Goal: Task Accomplishment & Management: Complete application form

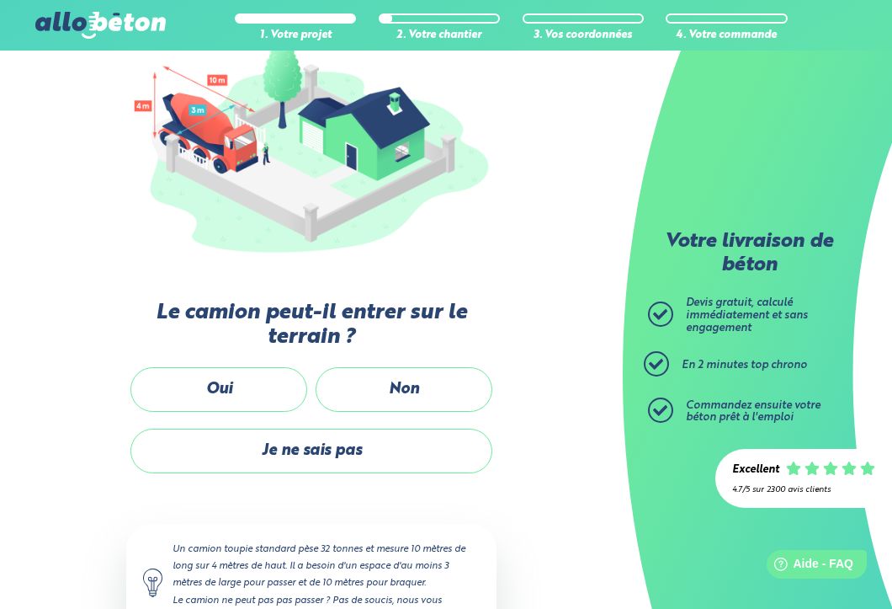
scroll to position [218, 0]
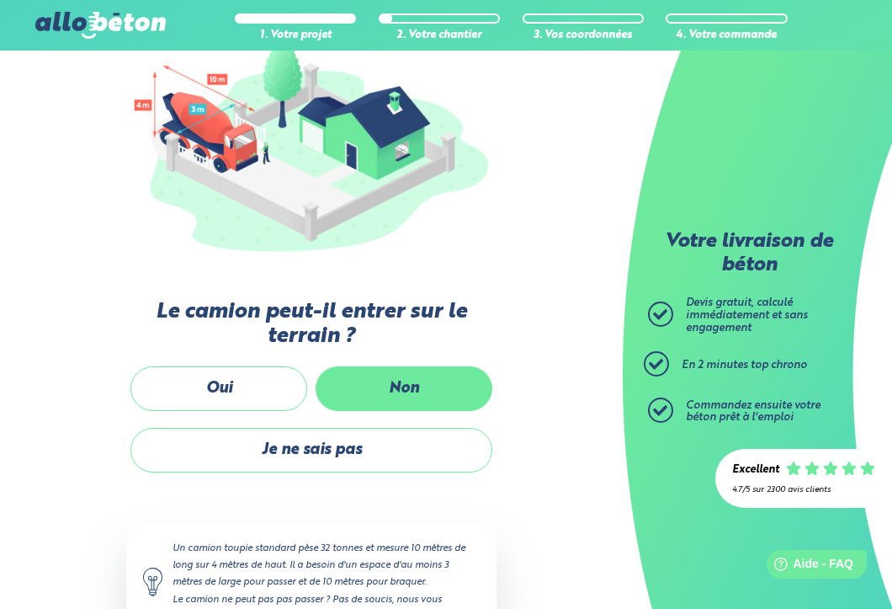
click at [414, 377] on label "Non" at bounding box center [404, 388] width 177 height 45
click at [0, 0] on input "Non" at bounding box center [0, 0] width 0 height 0
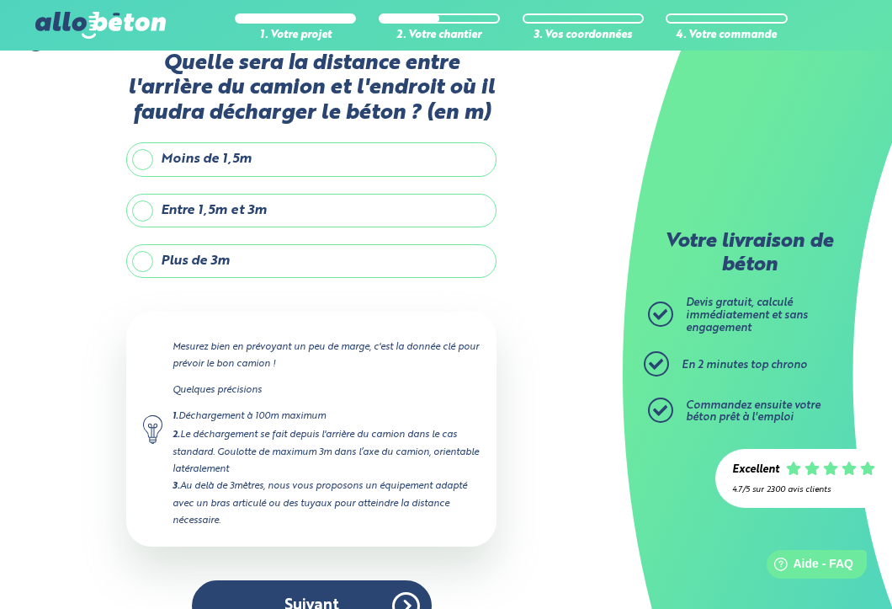
scroll to position [36, 0]
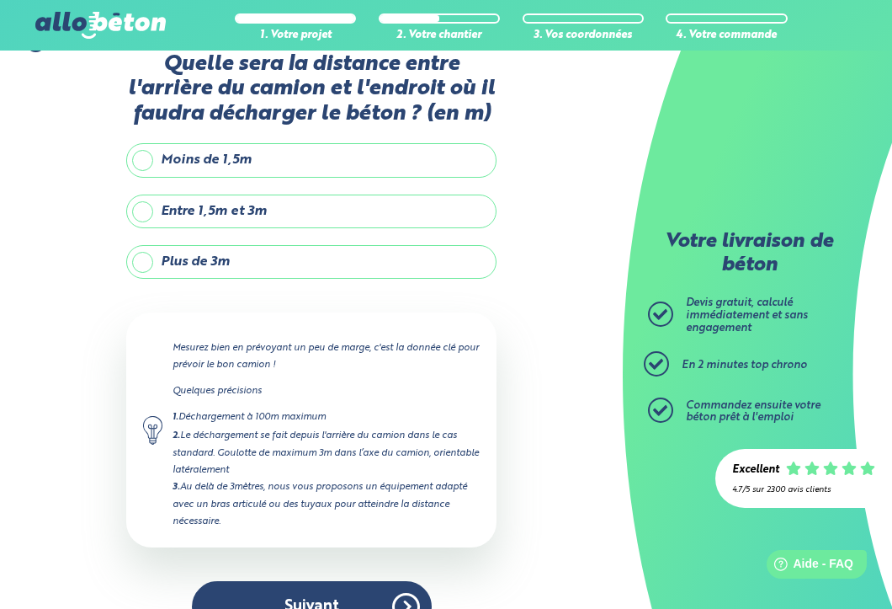
click at [146, 260] on label "Plus de 3m" at bounding box center [311, 262] width 370 height 34
click at [0, 0] on input "Plus de 3m" at bounding box center [0, 0] width 0 height 0
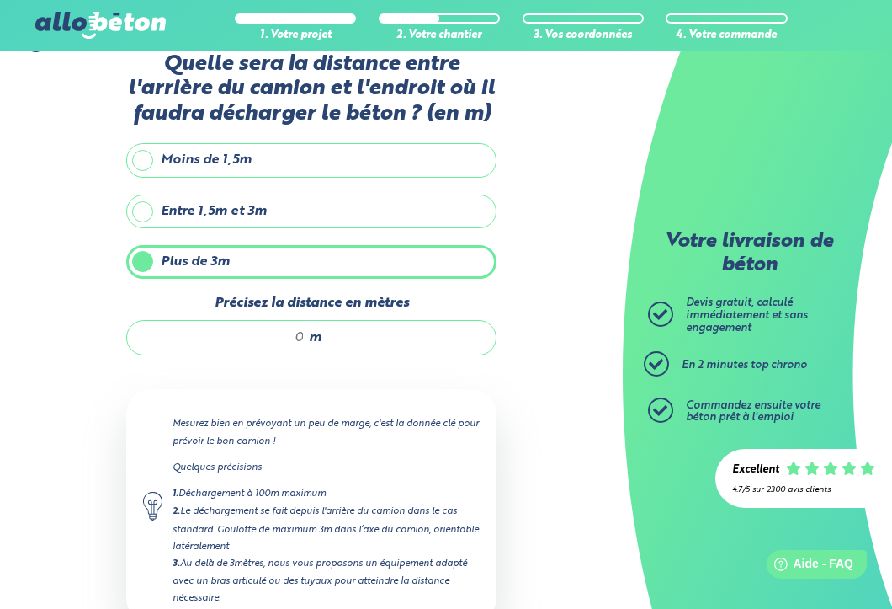
click at [301, 334] on input "Précisez la distance en mètres" at bounding box center [224, 337] width 161 height 17
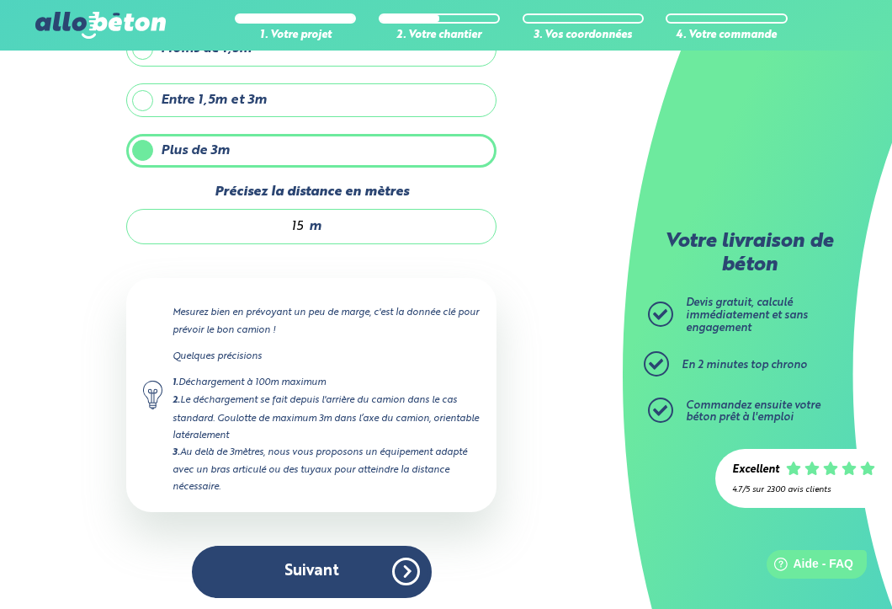
scroll to position [148, 0]
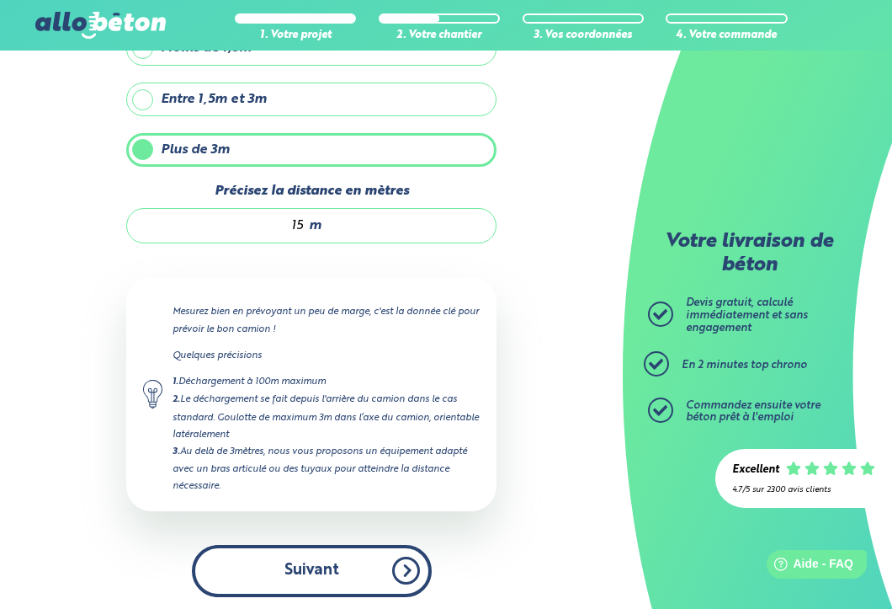
type input "15"
click at [401, 563] on button "Suivant" at bounding box center [312, 570] width 240 height 51
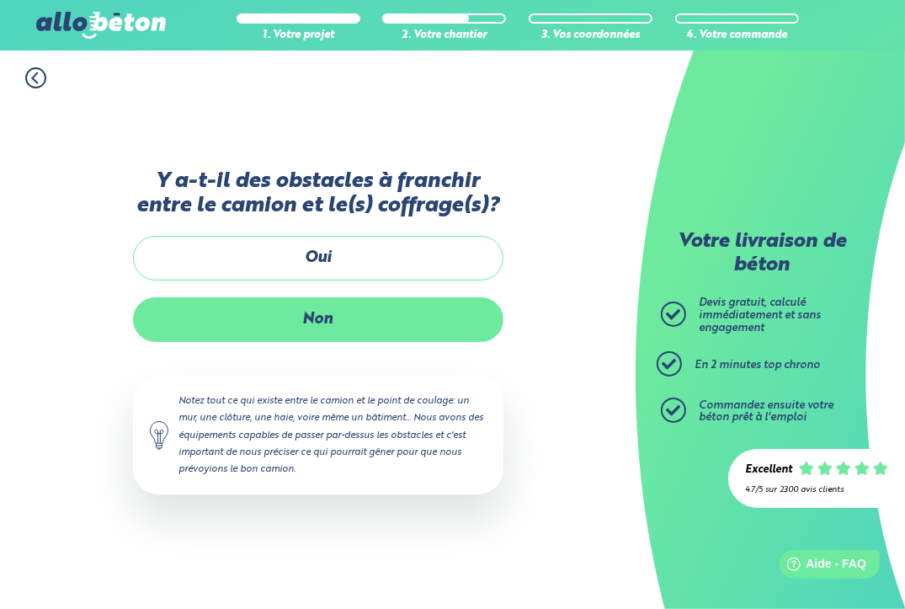
click at [323, 322] on label "Non" at bounding box center [318, 319] width 370 height 45
click at [0, 0] on input "Non" at bounding box center [0, 0] width 0 height 0
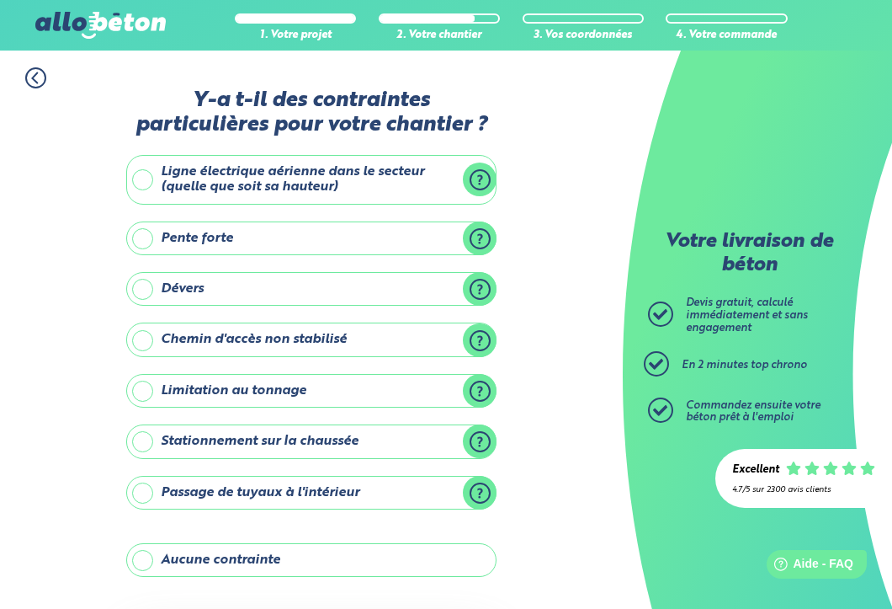
click at [146, 183] on label "Ligne électrique aérienne dans le secteur (quelle que soit sa hauteur)" at bounding box center [311, 180] width 370 height 50
click at [0, 0] on input "Ligne électrique aérienne dans le secteur (quelle que soit sa hauteur)" at bounding box center [0, 0] width 0 height 0
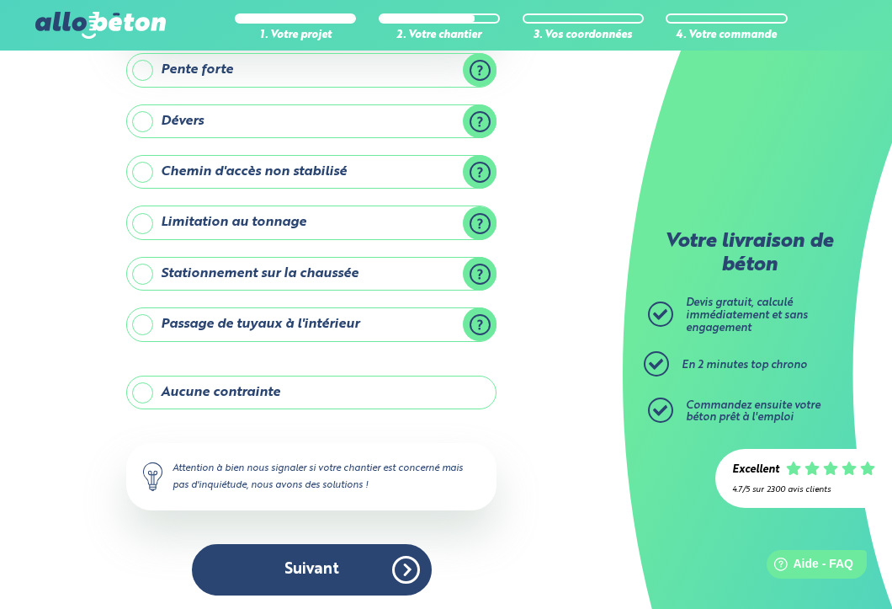
scroll to position [286, 0]
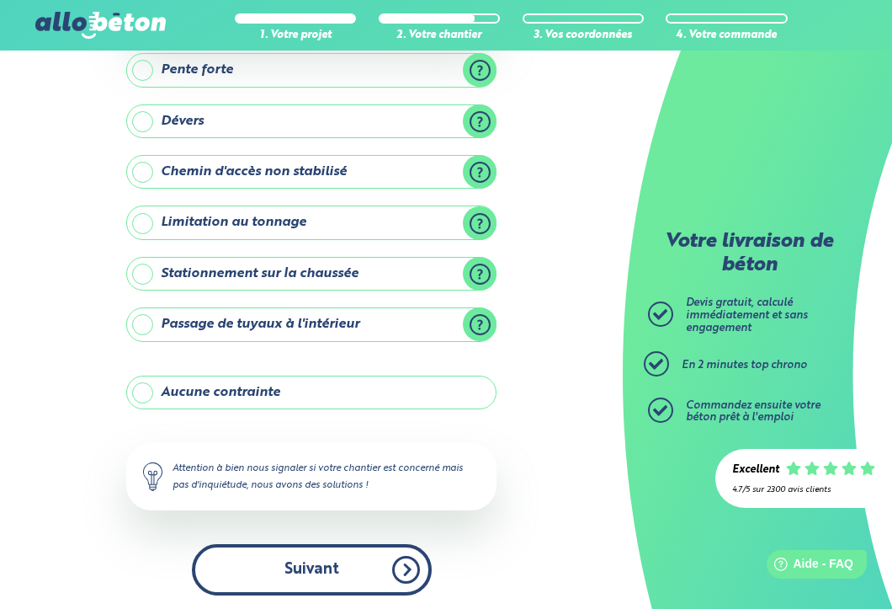
click at [339, 554] on button "Suivant" at bounding box center [312, 569] width 240 height 51
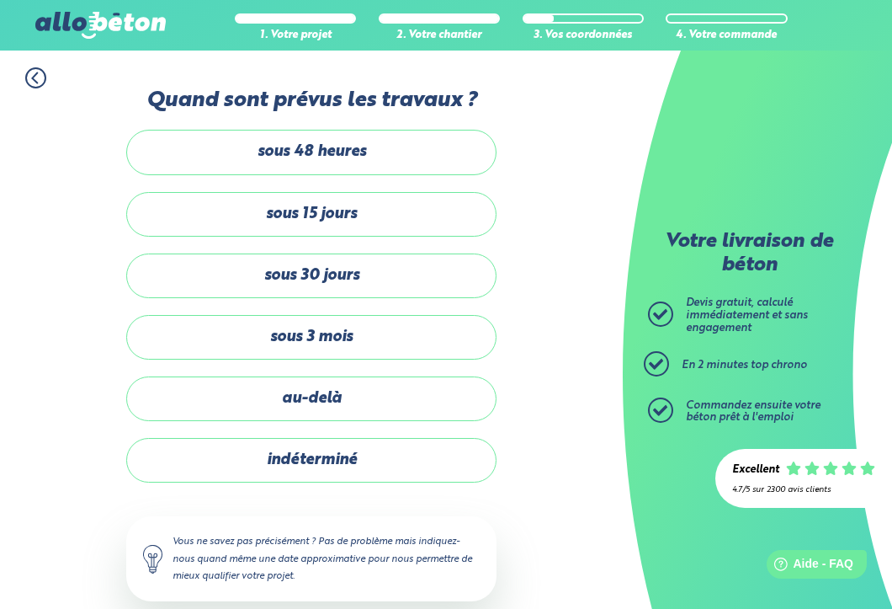
scroll to position [24, 0]
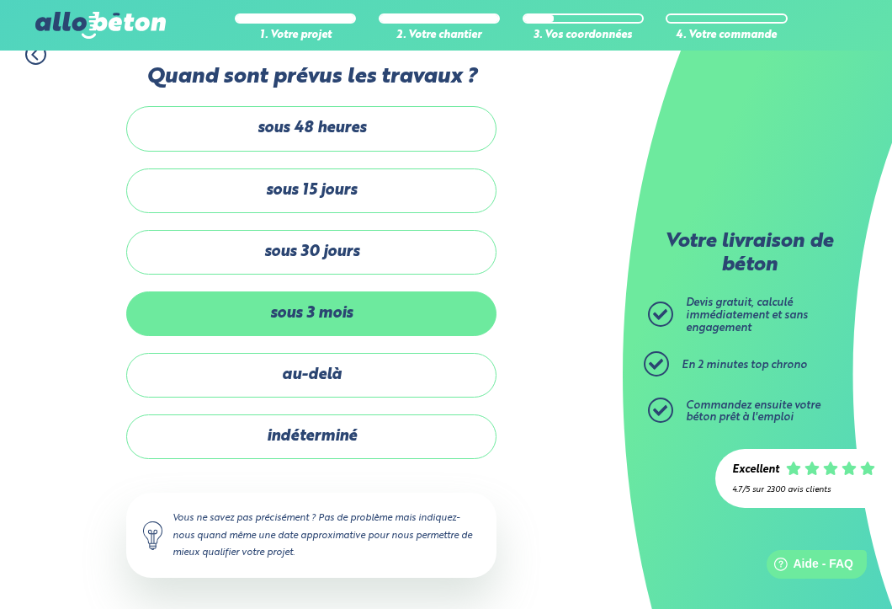
click at [313, 315] on label "sous 3 mois" at bounding box center [311, 313] width 370 height 45
click at [0, 0] on input "sous 3 mois" at bounding box center [0, 0] width 0 height 0
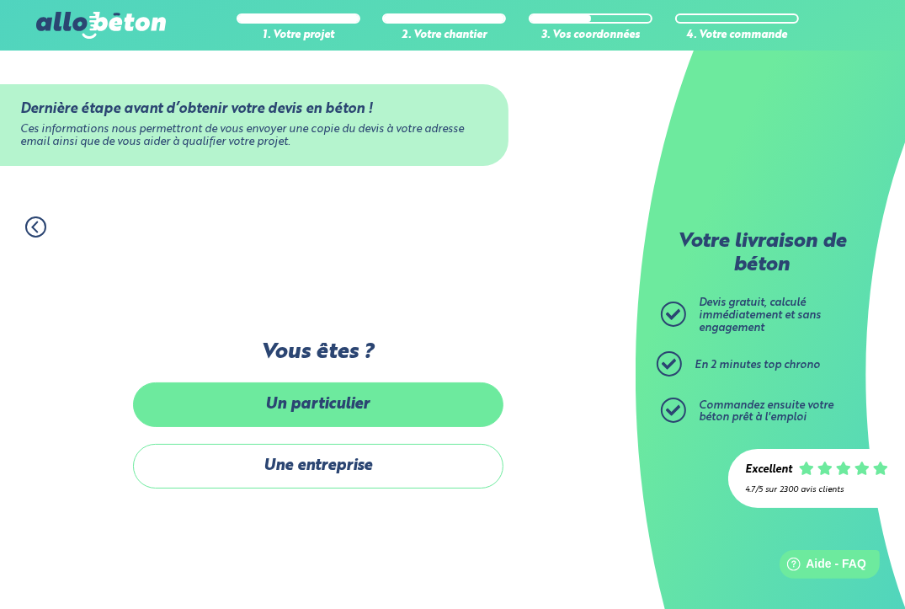
click at [309, 394] on label "Un particulier" at bounding box center [318, 404] width 370 height 45
click at [0, 0] on input "Un particulier" at bounding box center [0, 0] width 0 height 0
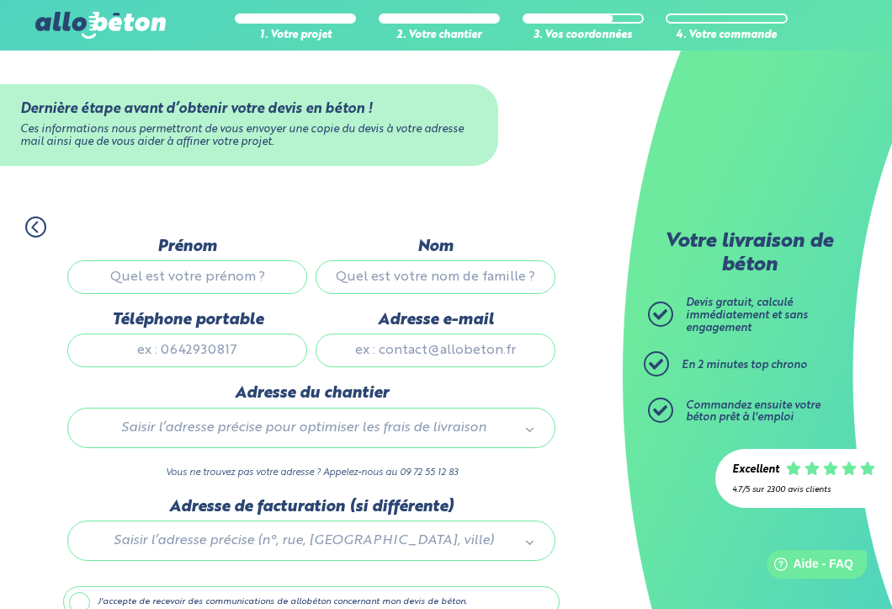
click at [229, 272] on input "Prénom" at bounding box center [187, 277] width 240 height 34
type input "[PERSON_NAME]"
type input "becquart"
type input "0677612459"
type input "[EMAIL_ADDRESS][DOMAIN_NAME]"
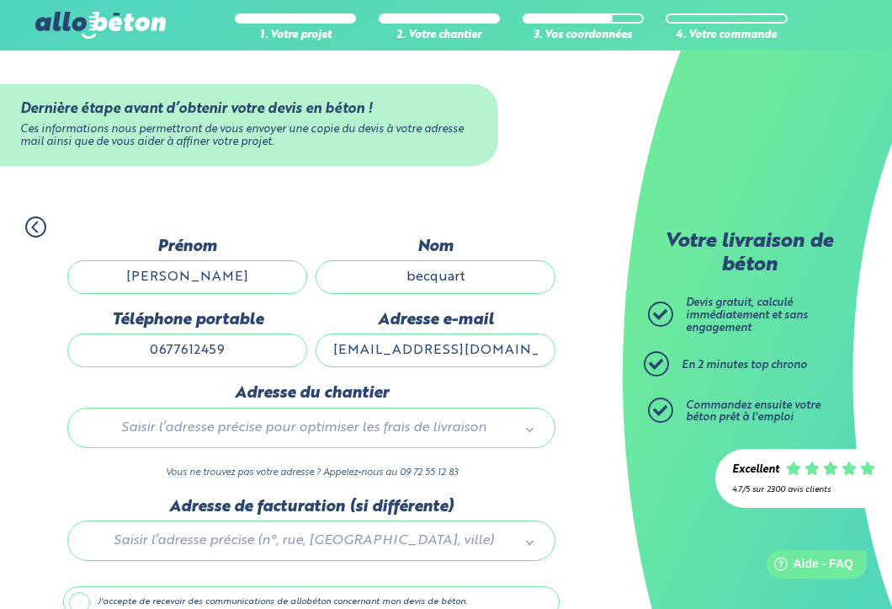
type input "[STREET_ADDRESS]"
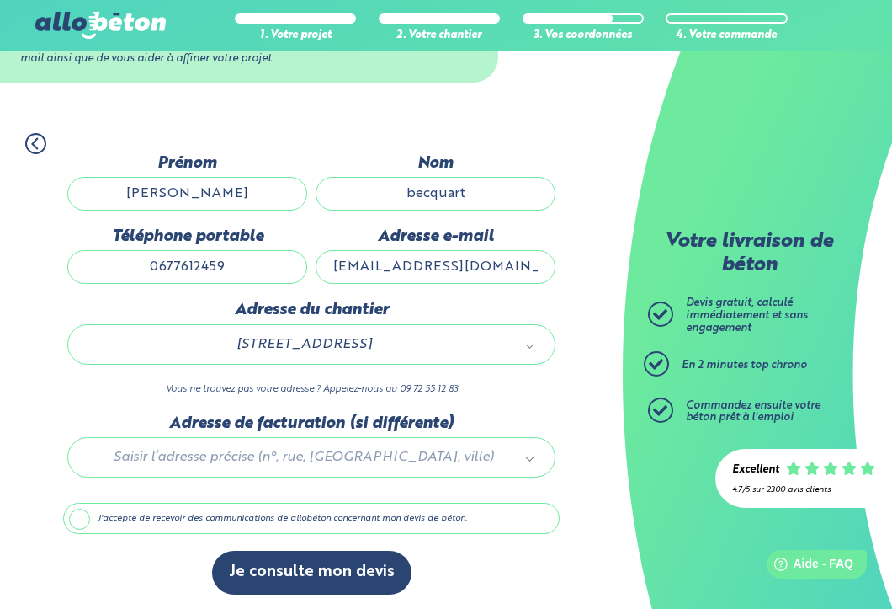
click at [82, 519] on label "J'accepte de recevoir des communications de allobéton concernant mon devis de b…" at bounding box center [311, 519] width 497 height 32
click at [0, 0] on input "J'accepte de recevoir des communications de allobéton concernant mon devis de b…" at bounding box center [0, 0] width 0 height 0
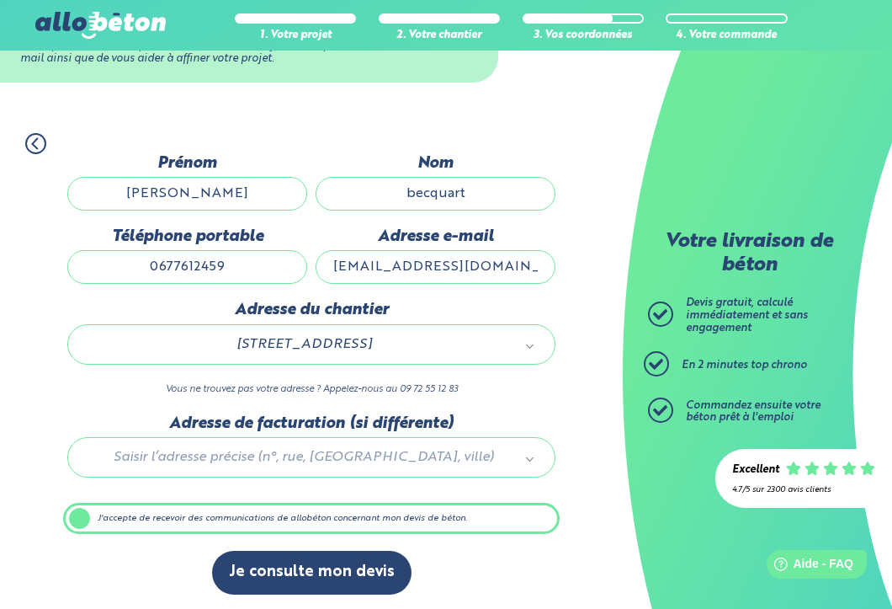
scroll to position [82, 0]
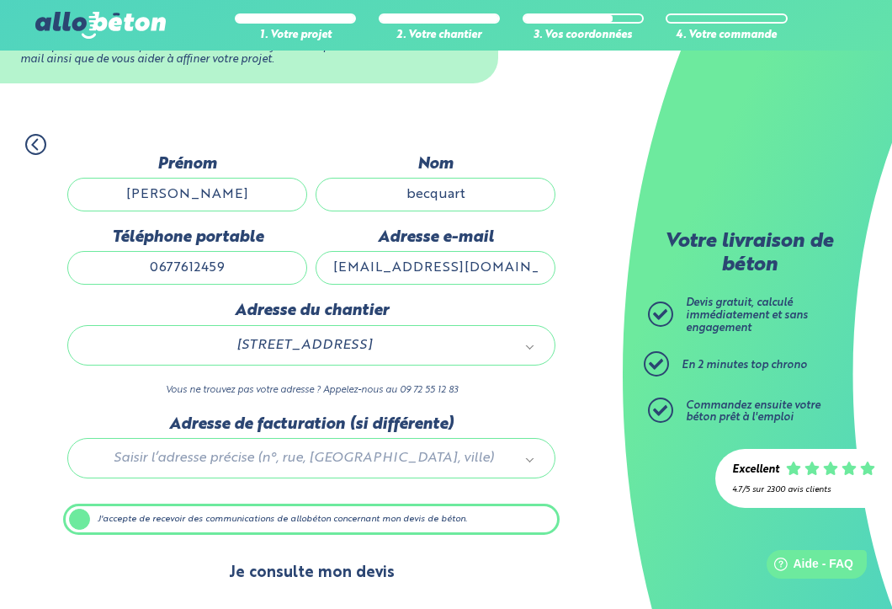
click at [333, 567] on button "Je consulte mon devis" at bounding box center [311, 572] width 199 height 43
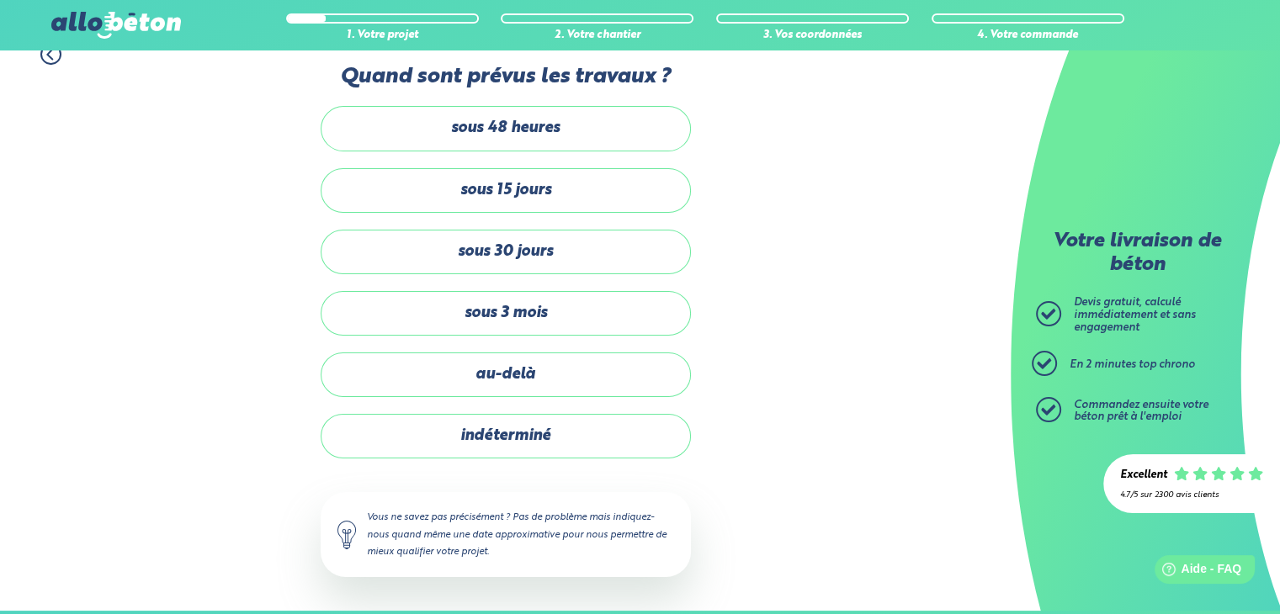
scroll to position [286, 0]
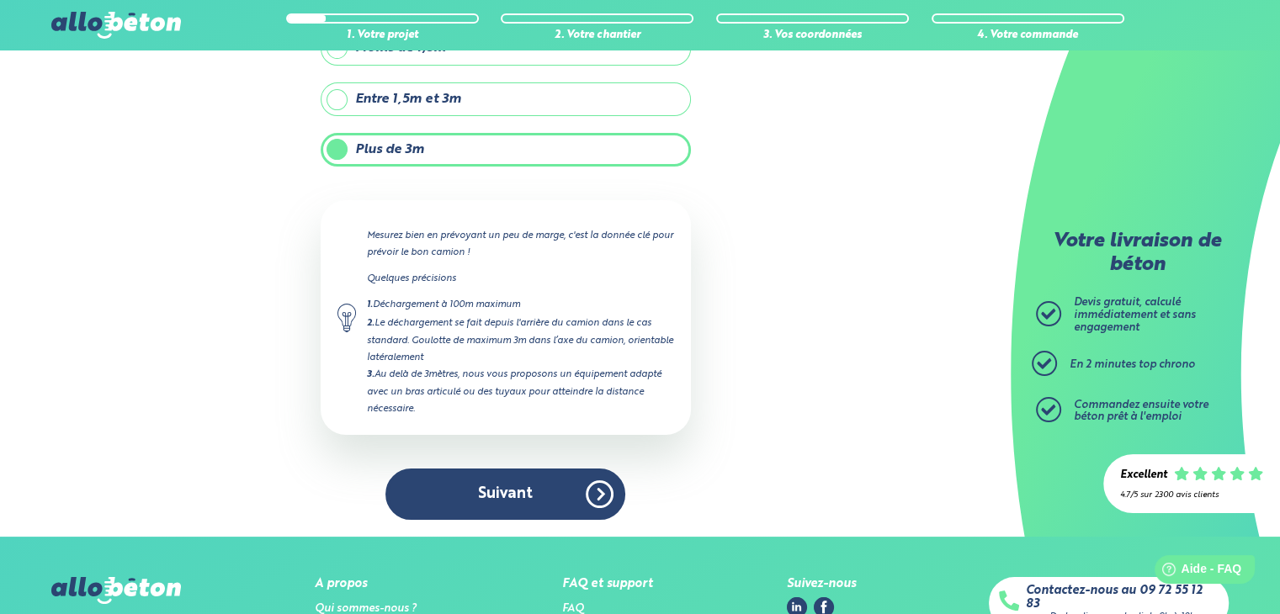
scroll to position [218, 0]
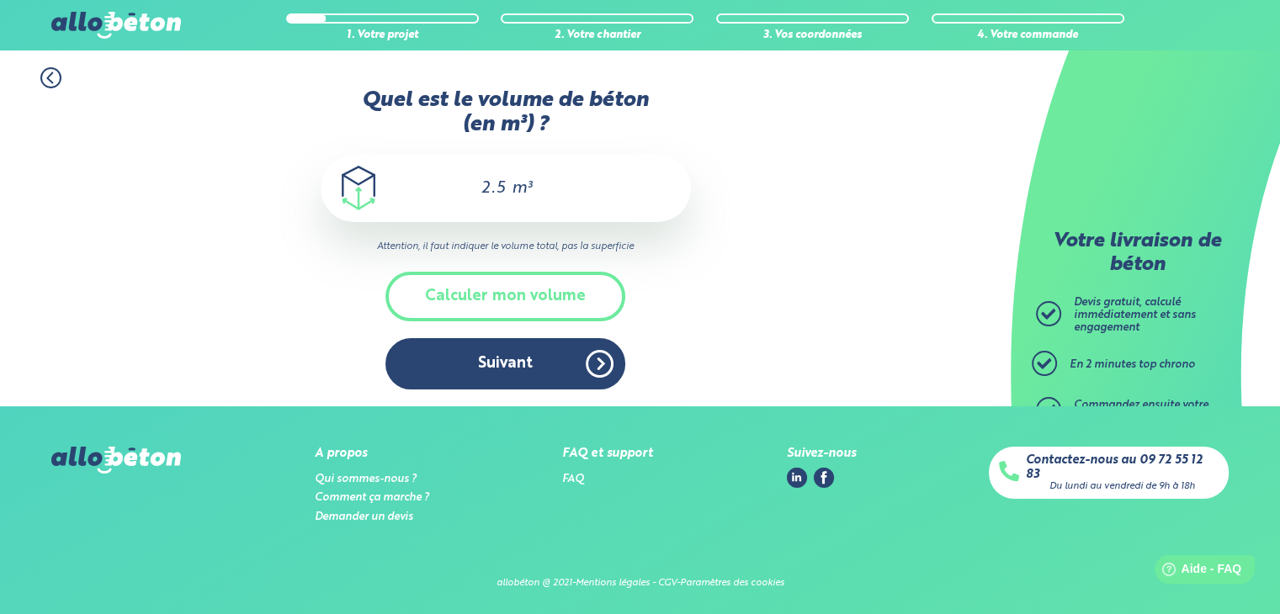
scroll to position [131, 0]
